Goal: Task Accomplishment & Management: Complete application form

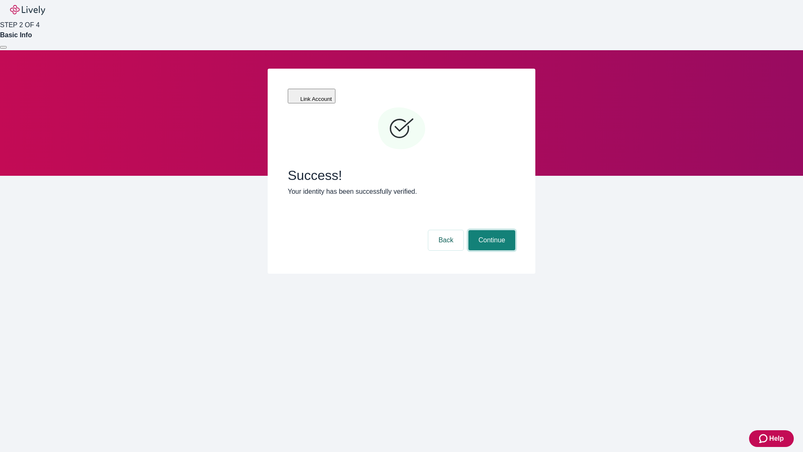
click at [491, 230] on button "Continue" at bounding box center [492, 240] width 47 height 20
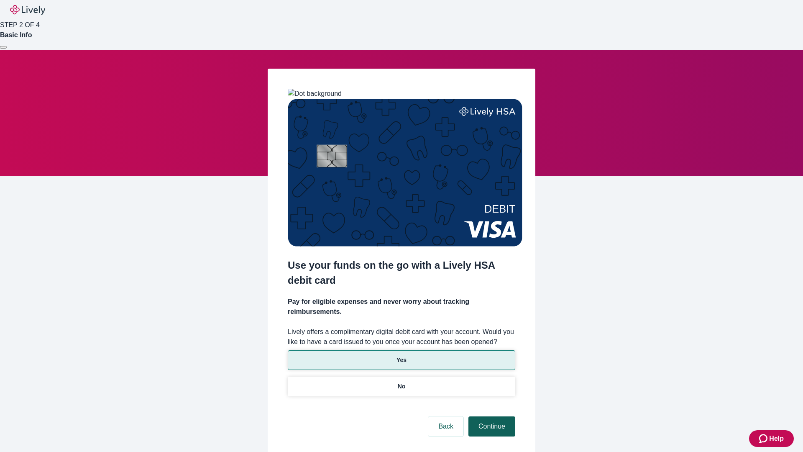
click at [401, 382] on p "No" at bounding box center [402, 386] width 8 height 9
click at [491, 416] on button "Continue" at bounding box center [492, 426] width 47 height 20
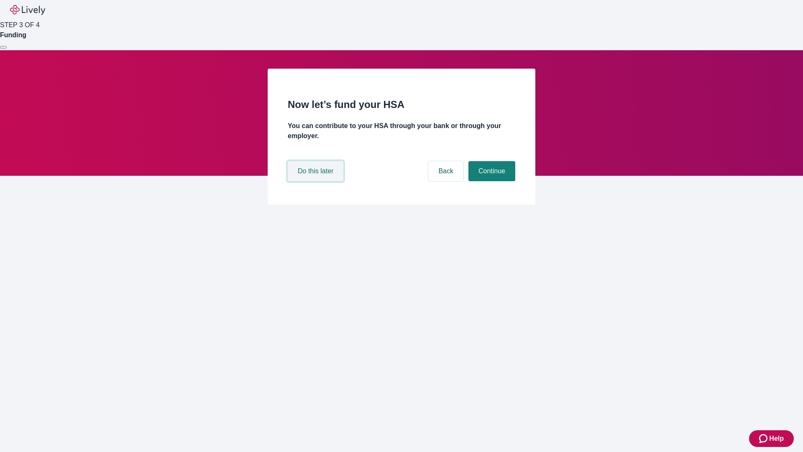
click at [317, 181] on button "Do this later" at bounding box center [316, 171] width 56 height 20
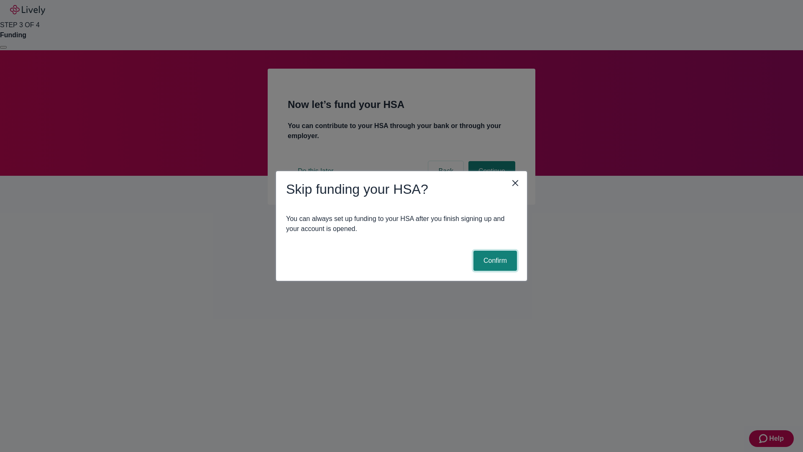
click at [494, 261] on button "Confirm" at bounding box center [496, 261] width 44 height 20
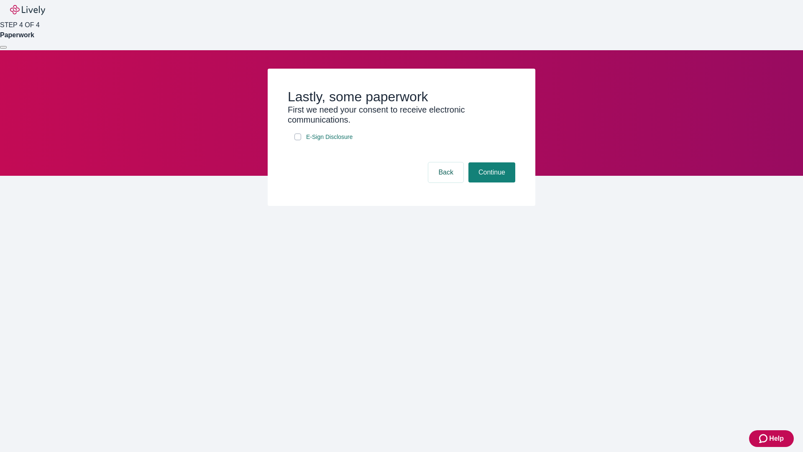
click at [298, 140] on input "E-Sign Disclosure" at bounding box center [298, 136] width 7 height 7
checkbox input "true"
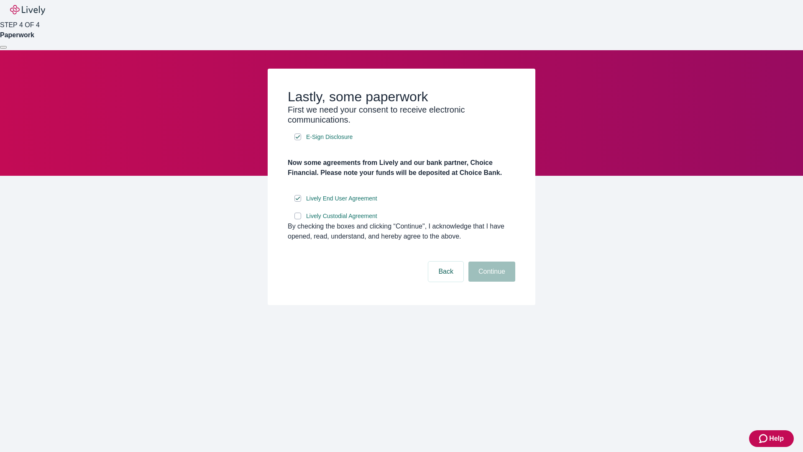
click at [298, 219] on input "Lively Custodial Agreement" at bounding box center [298, 216] width 7 height 7
checkbox input "true"
click at [491, 282] on button "Continue" at bounding box center [492, 272] width 47 height 20
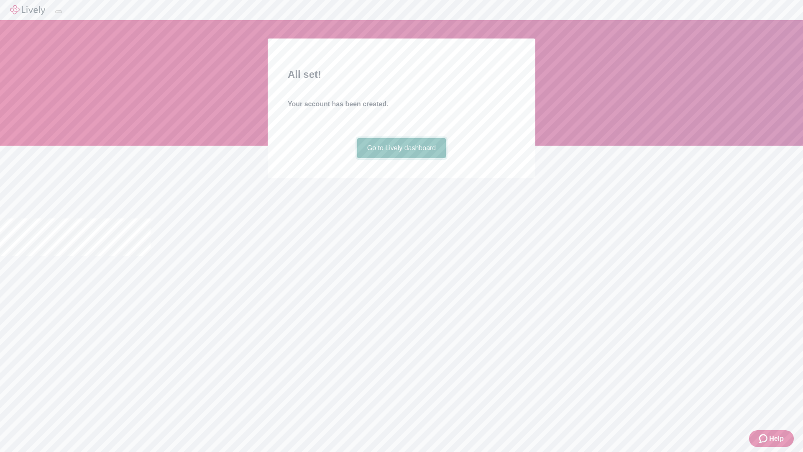
click at [401, 158] on link "Go to Lively dashboard" at bounding box center [401, 148] width 89 height 20
